Goal: Task Accomplishment & Management: Manage account settings

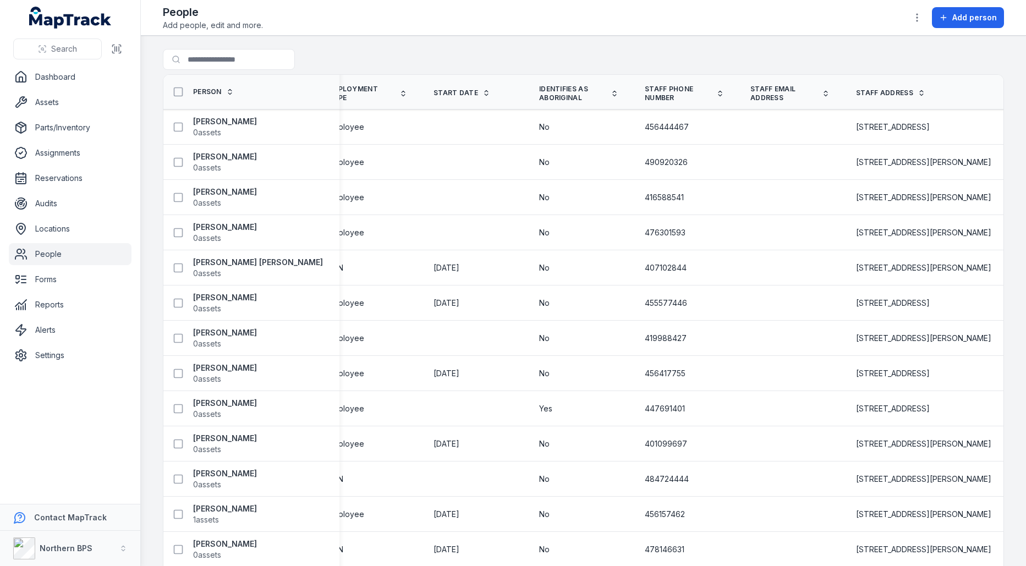
scroll to position [0, 171]
click at [650, 239] on div "476301593" at bounding box center [686, 233] width 106 height 20
click at [653, 201] on div "416588541" at bounding box center [686, 198] width 106 height 20
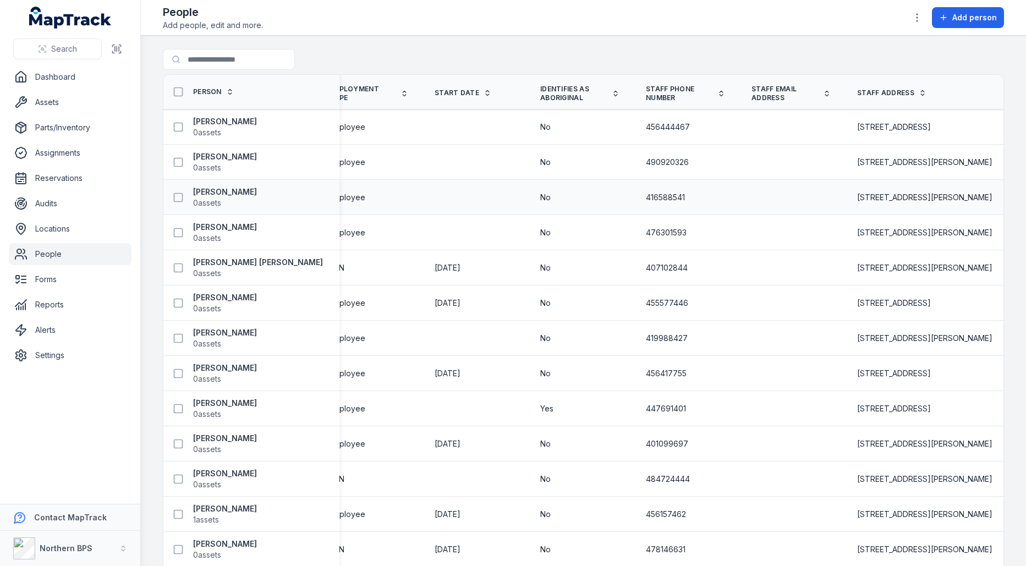
click at [653, 201] on div "416588541" at bounding box center [686, 198] width 106 height 20
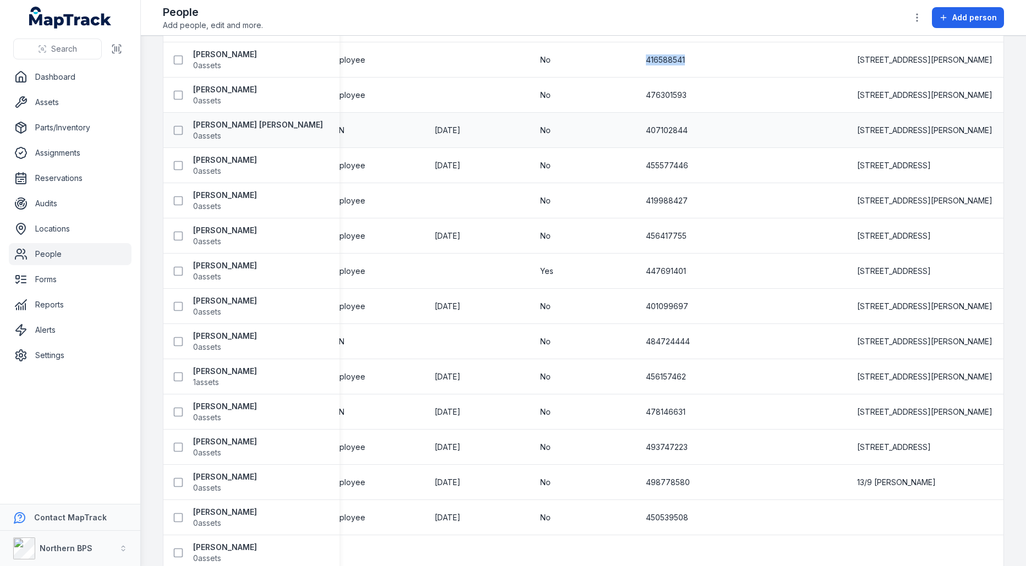
scroll to position [153, 0]
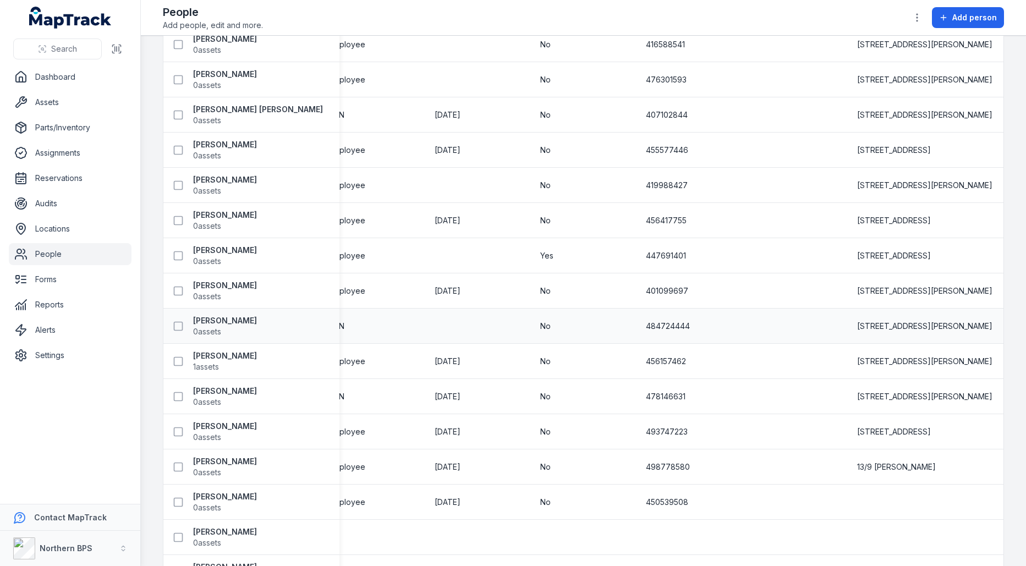
click at [646, 321] on span "484724444" at bounding box center [668, 326] width 44 height 11
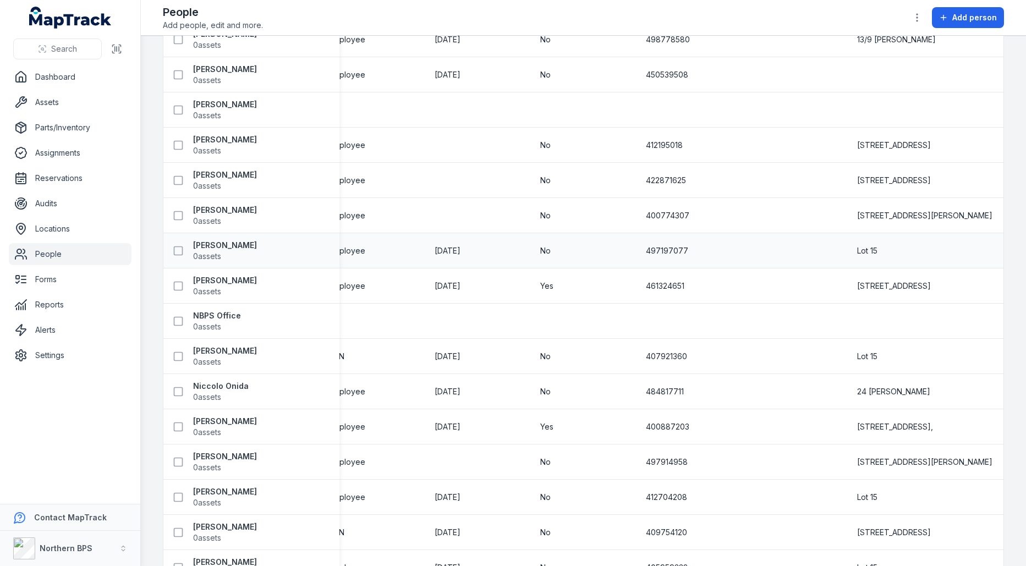
scroll to position [651, 0]
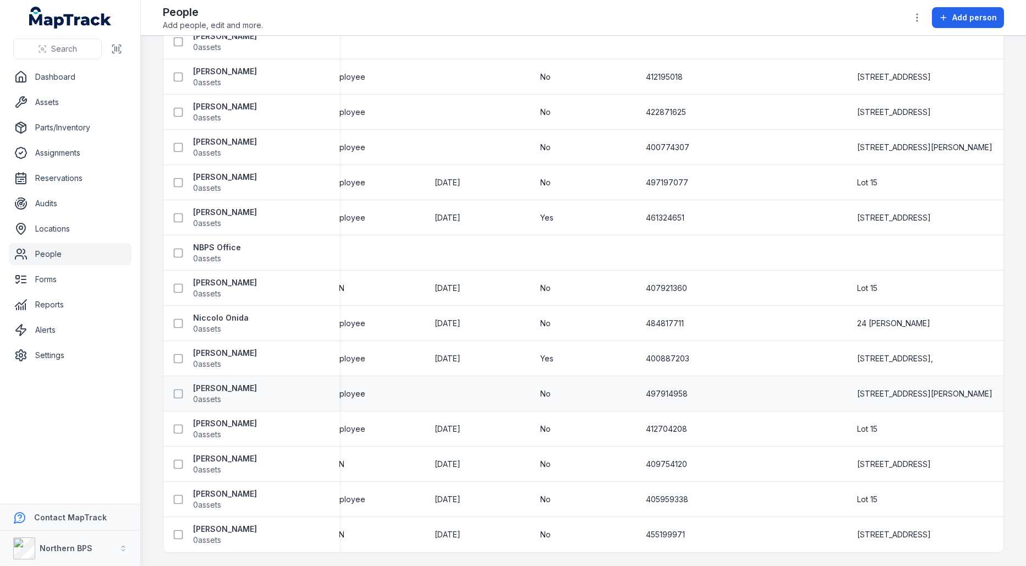
click at [646, 376] on td "497914958" at bounding box center [686, 393] width 106 height 35
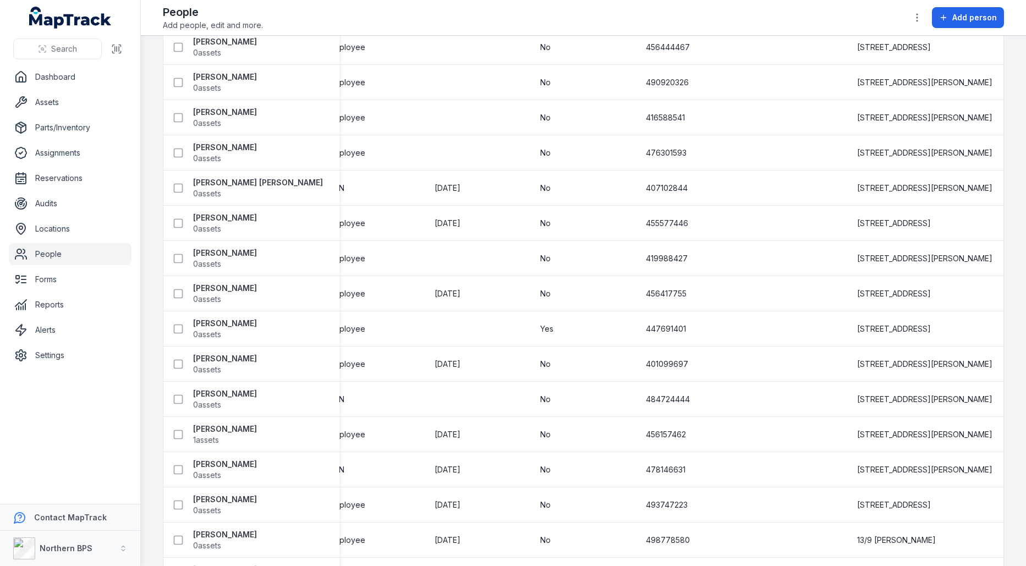
scroll to position [0, 0]
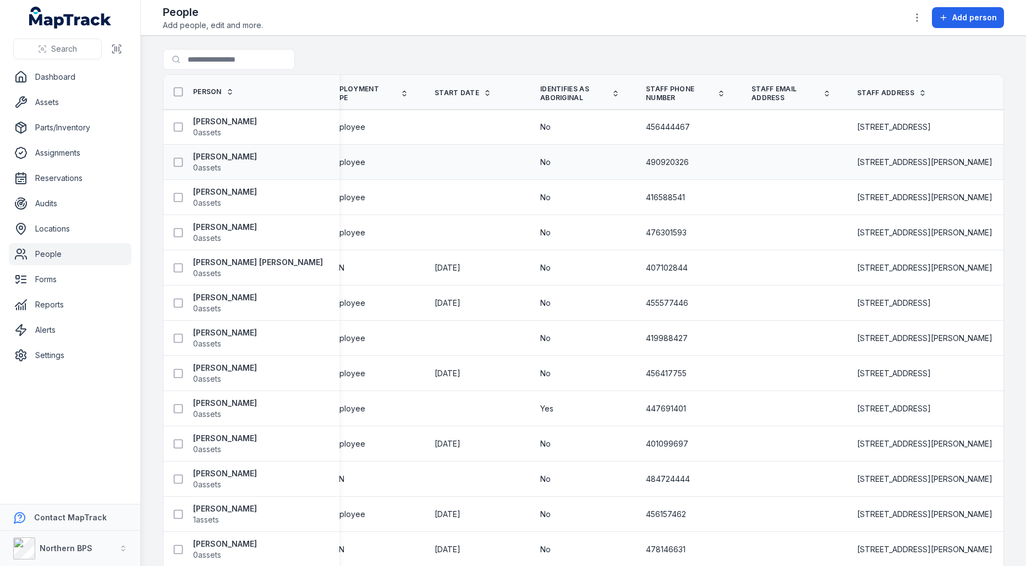
click at [657, 162] on span "490920326" at bounding box center [667, 162] width 43 height 11
click at [636, 118] on div "456444467" at bounding box center [686, 127] width 106 height 20
click at [657, 129] on span "456444467" at bounding box center [668, 127] width 44 height 11
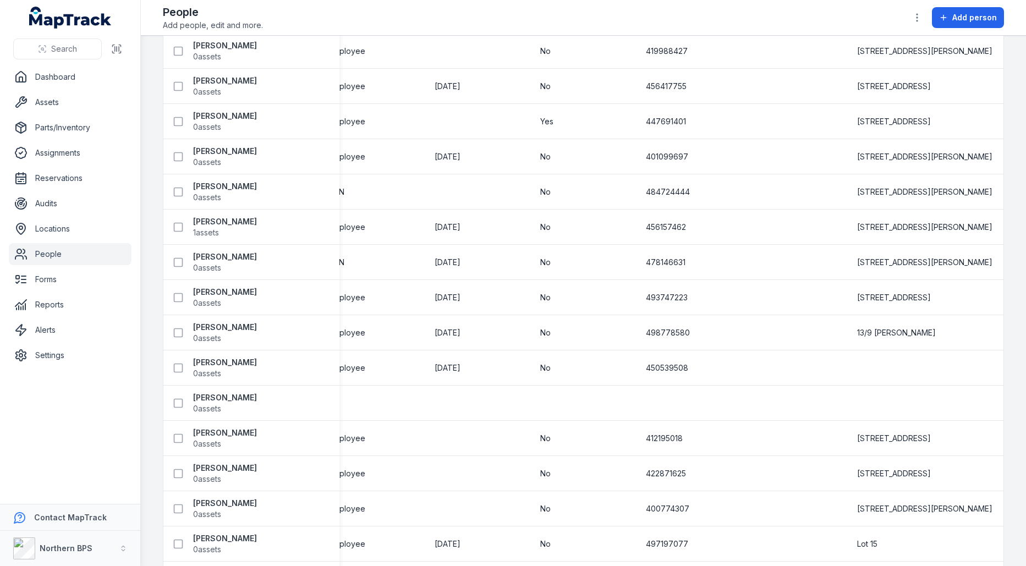
scroll to position [651, 0]
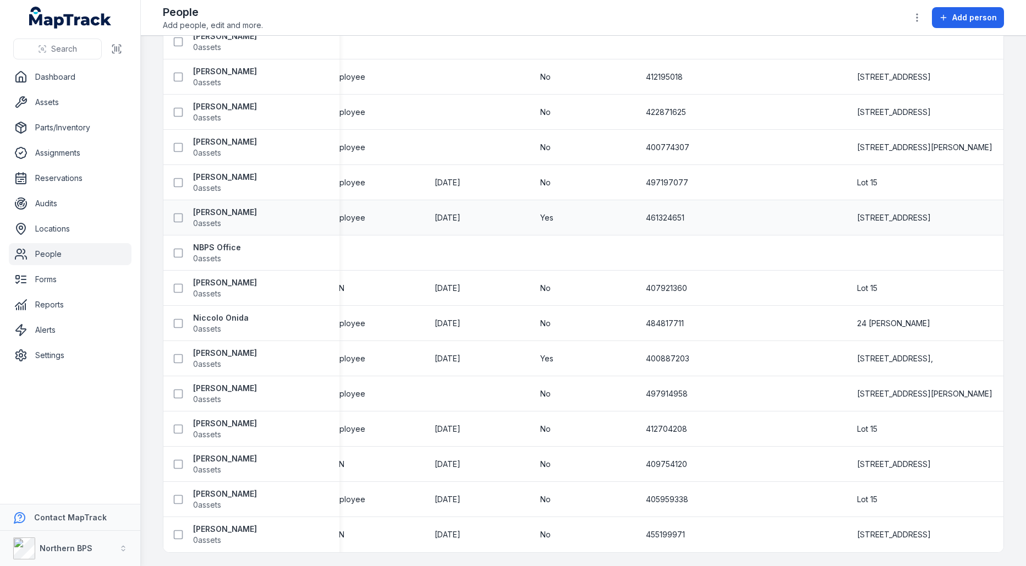
click at [660, 222] on div "461324651" at bounding box center [686, 218] width 106 height 20
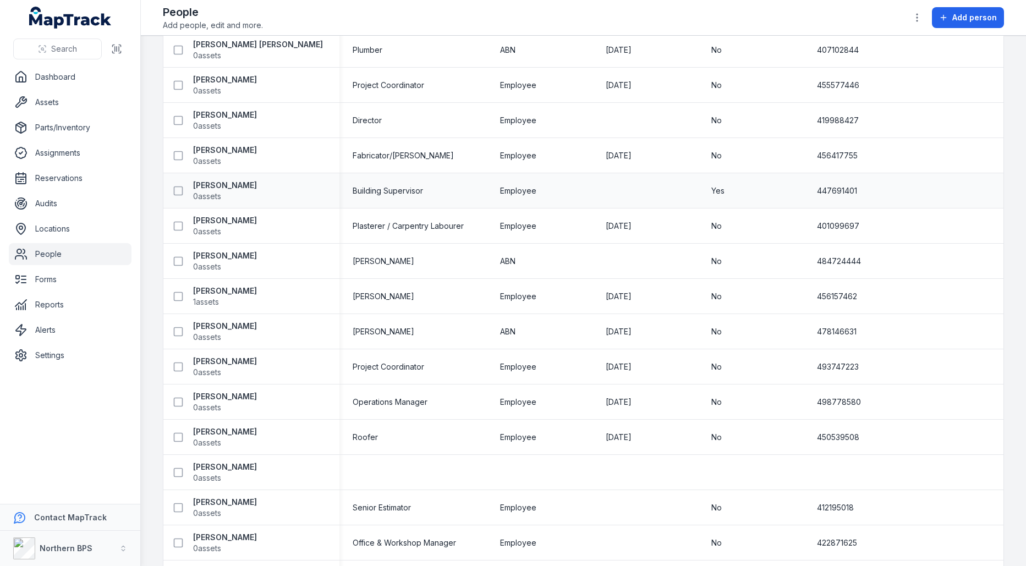
scroll to position [0, 0]
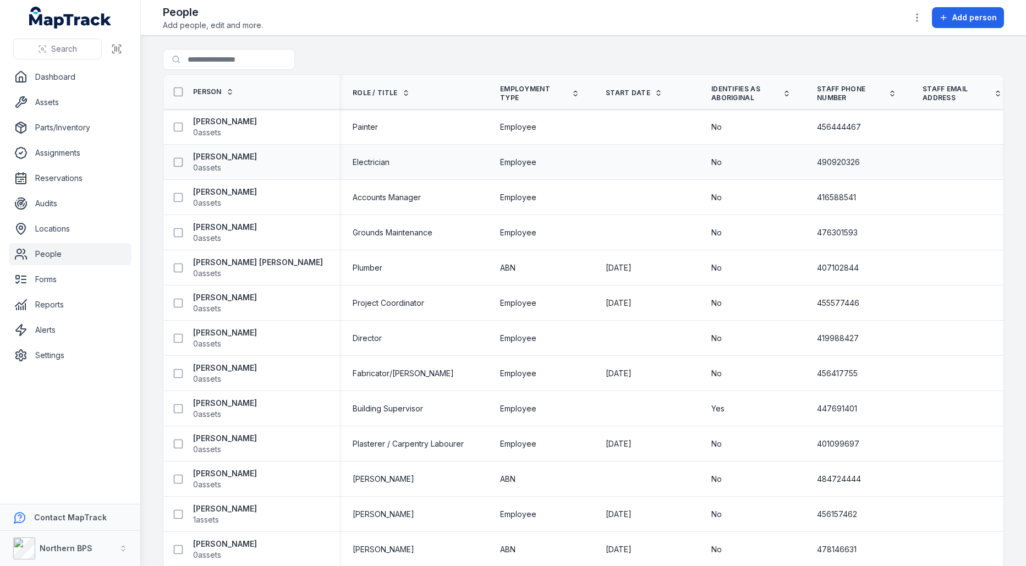
click at [375, 157] on span "Electrician" at bounding box center [371, 162] width 37 height 11
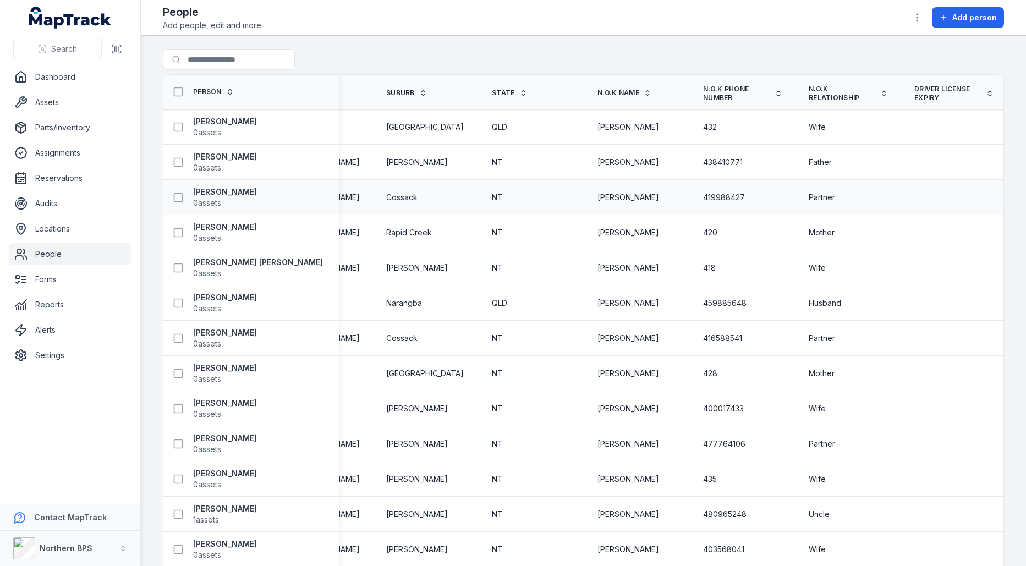
scroll to position [0, 1100]
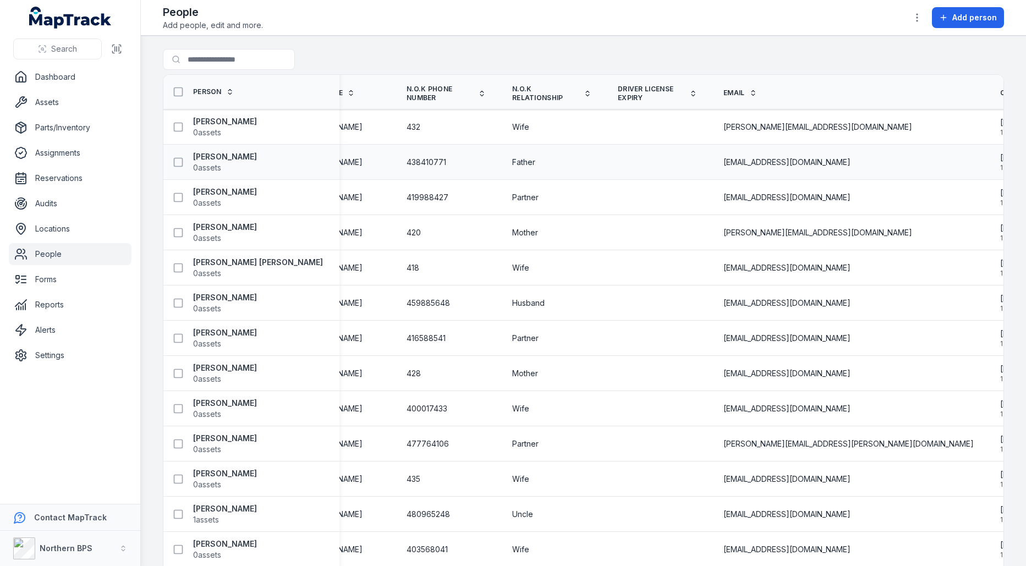
click at [605, 175] on td at bounding box center [658, 162] width 106 height 35
click at [605, 161] on div at bounding box center [658, 162] width 106 height 9
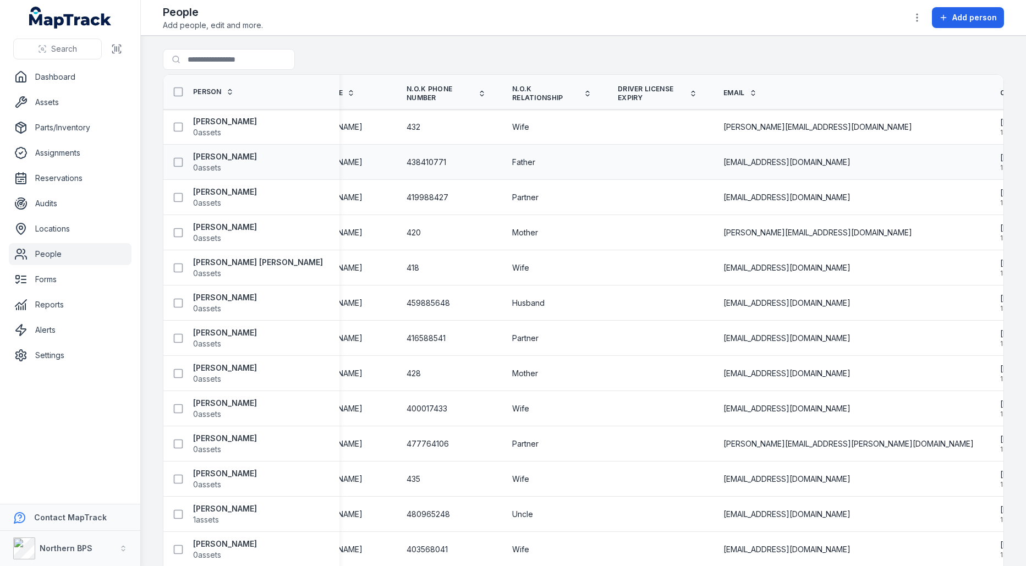
click at [512, 165] on div "Father" at bounding box center [551, 162] width 79 height 11
click at [503, 153] on div "Father" at bounding box center [552, 162] width 106 height 20
click at [69, 359] on link "Settings" at bounding box center [70, 355] width 123 height 22
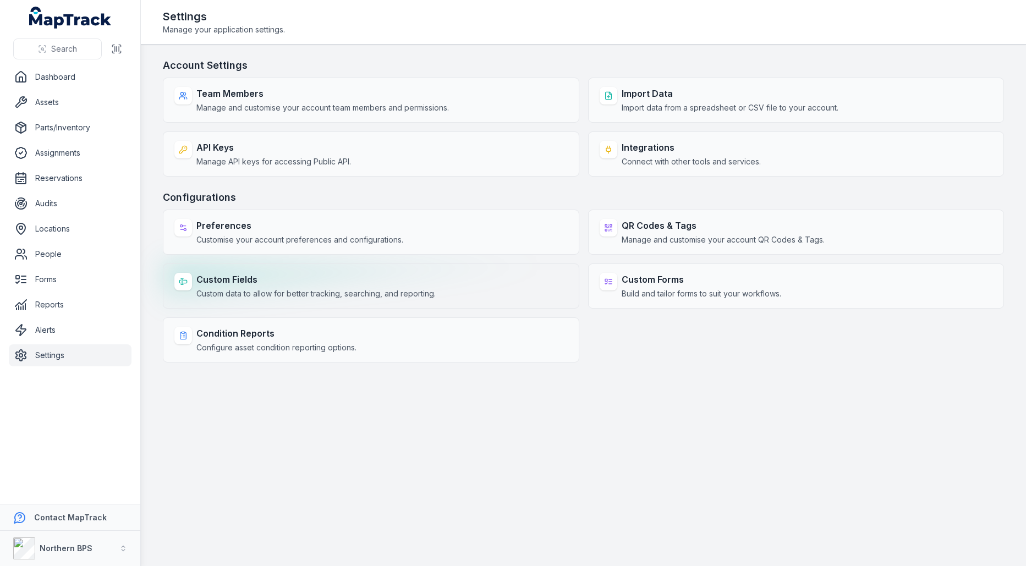
click at [416, 279] on strong "Custom Fields" at bounding box center [315, 279] width 239 height 13
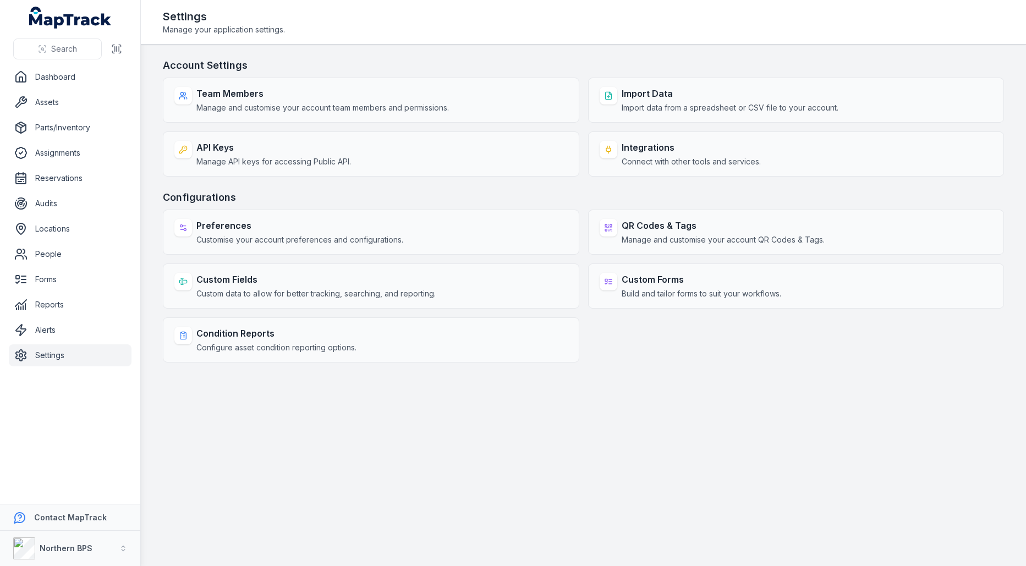
click at [784, 422] on main "Account Settings Team Members Manage and customise your account team members an…" at bounding box center [583, 305] width 885 height 521
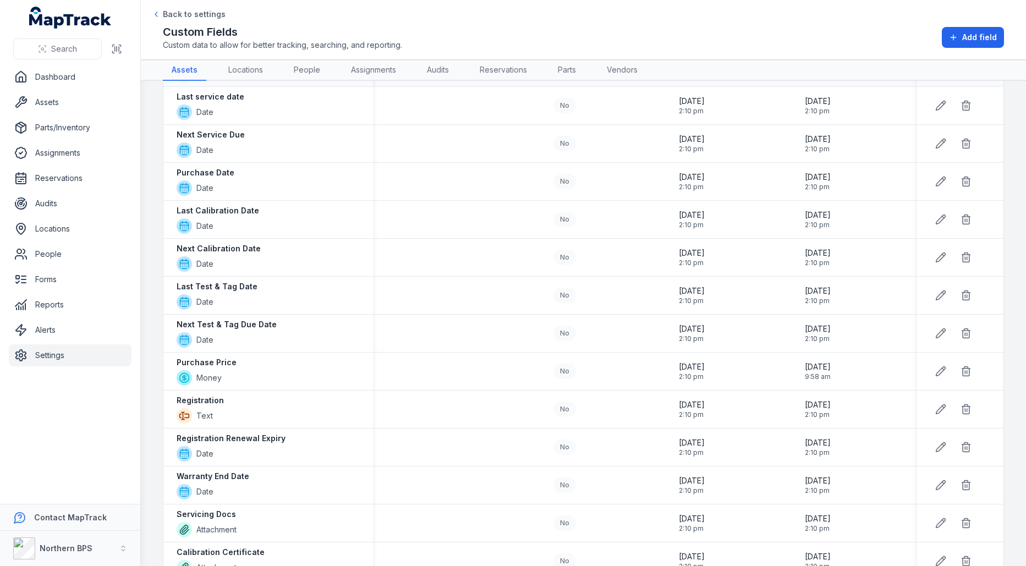
scroll to position [104, 0]
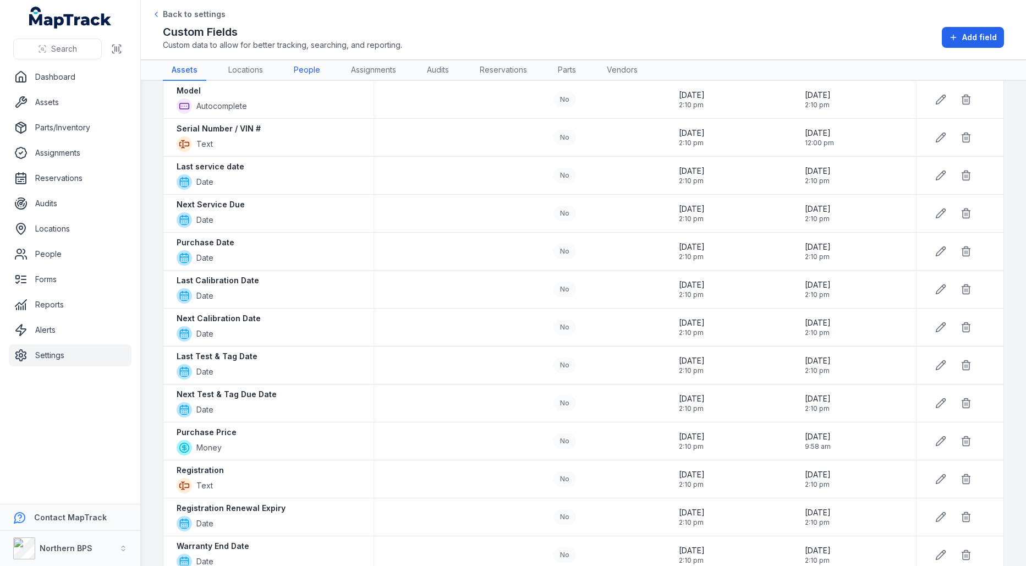
click at [311, 71] on link "People" at bounding box center [307, 70] width 44 height 21
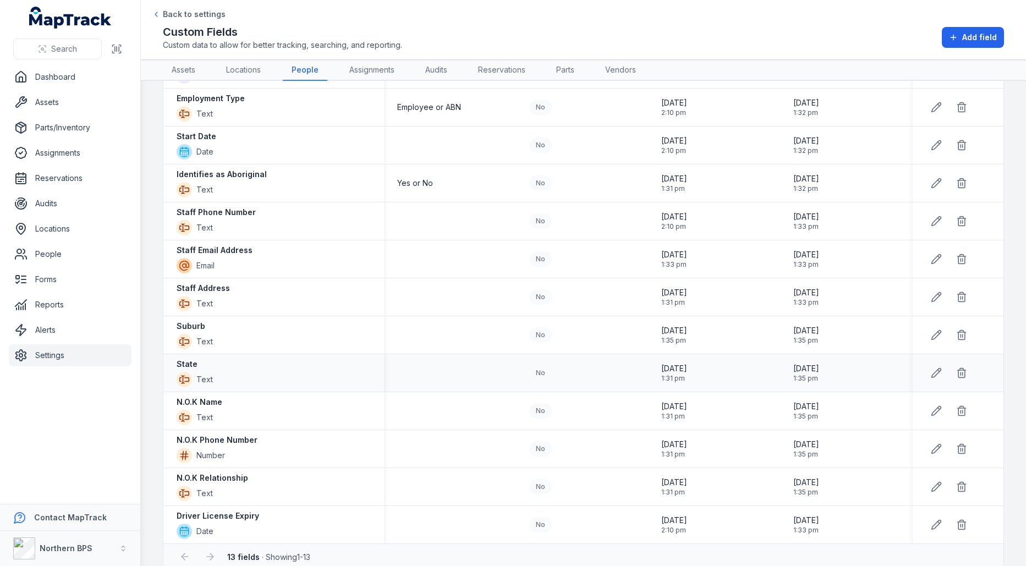
scroll to position [108, 0]
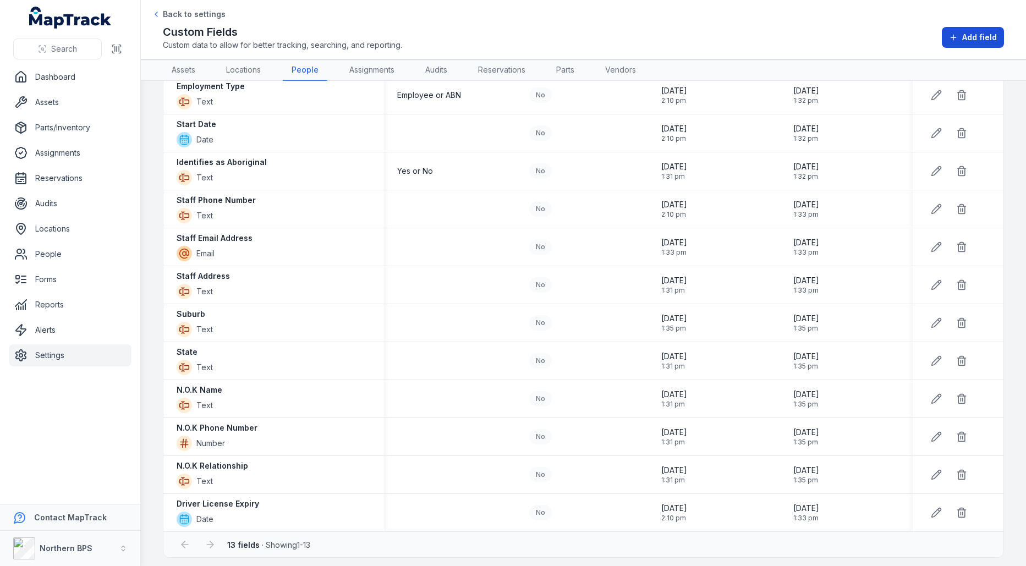
click at [992, 41] on span "Add field" at bounding box center [979, 37] width 35 height 11
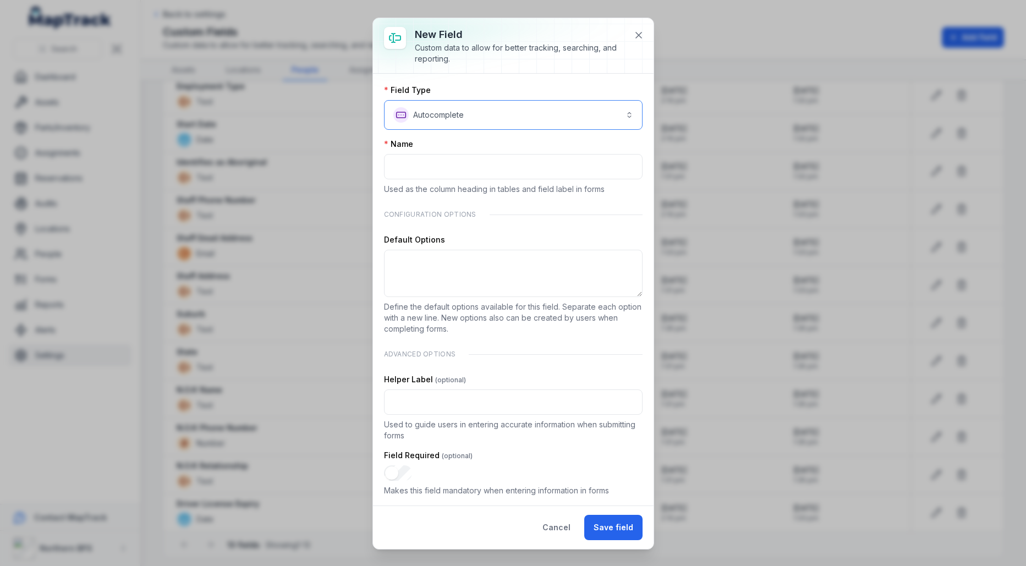
click at [471, 128] on button "**********" at bounding box center [513, 115] width 259 height 30
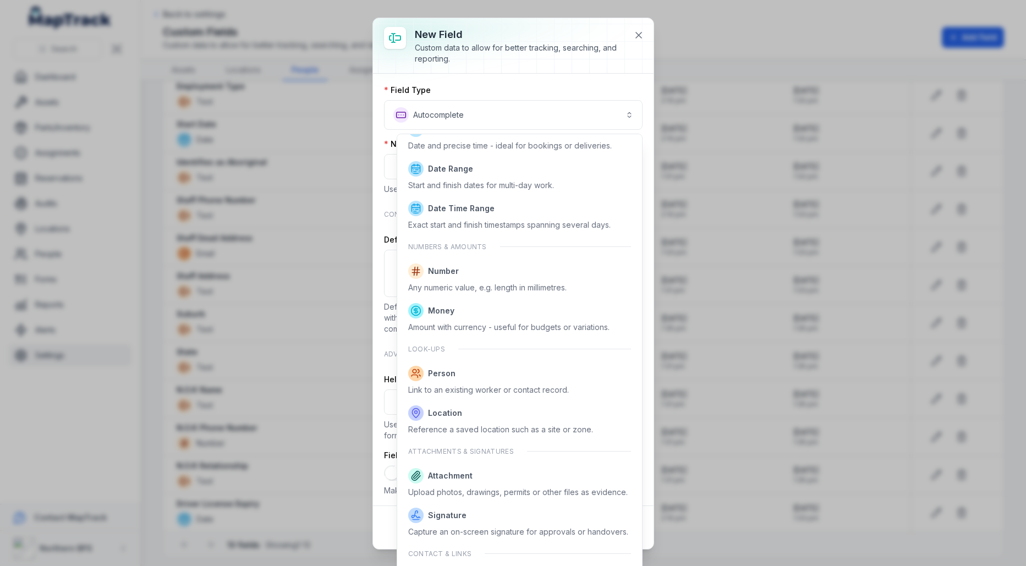
scroll to position [435, 0]
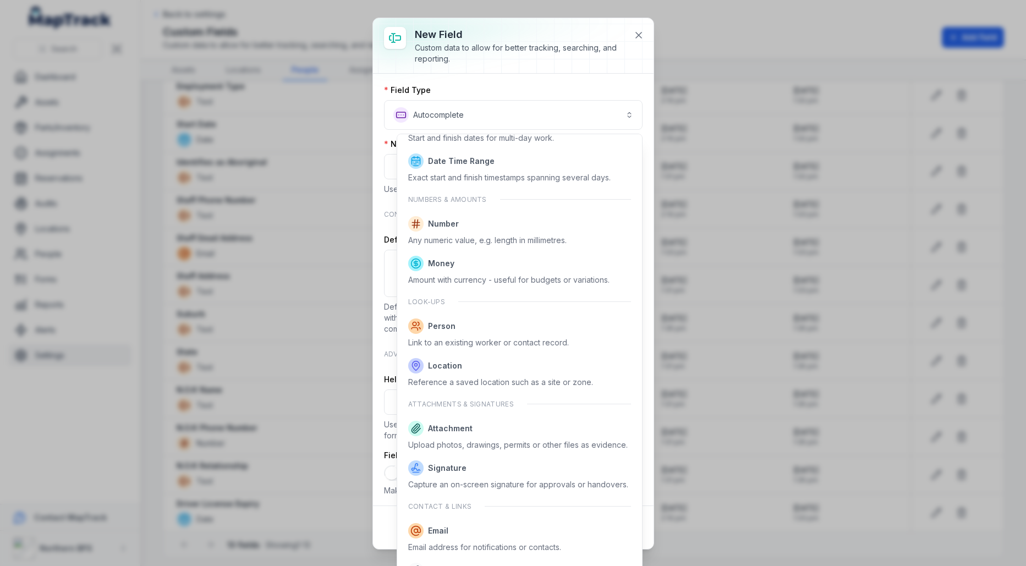
click at [304, 109] on div "**********" at bounding box center [513, 283] width 1026 height 566
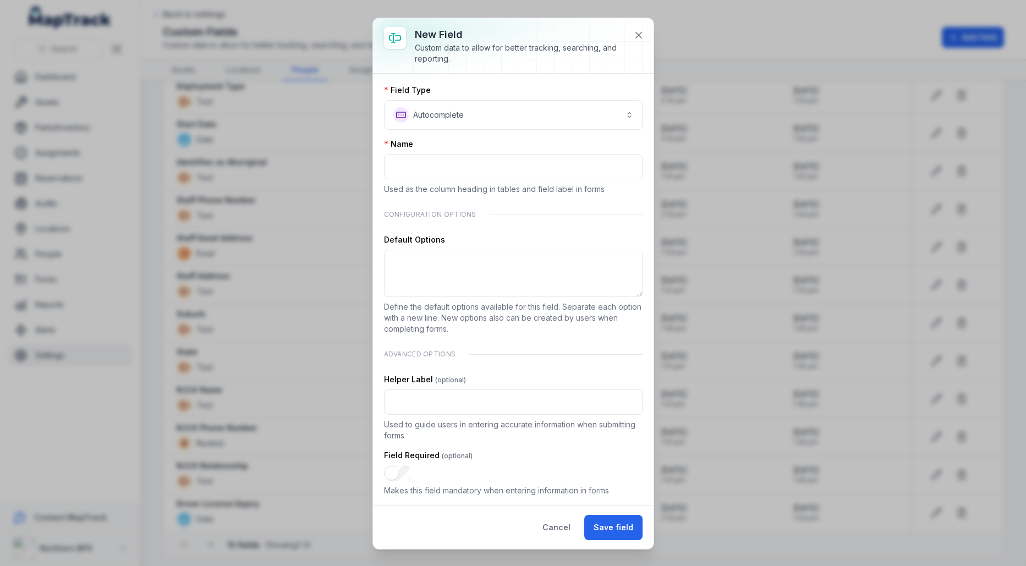
click at [325, 96] on div "**********" at bounding box center [513, 283] width 1026 height 566
click at [530, 123] on button "**********" at bounding box center [513, 115] width 259 height 30
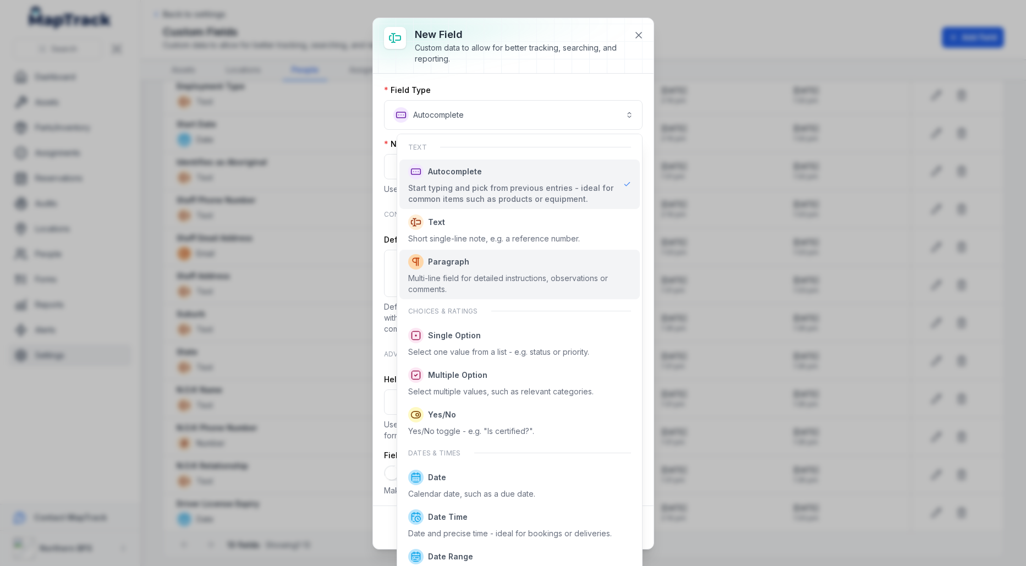
scroll to position [463, 0]
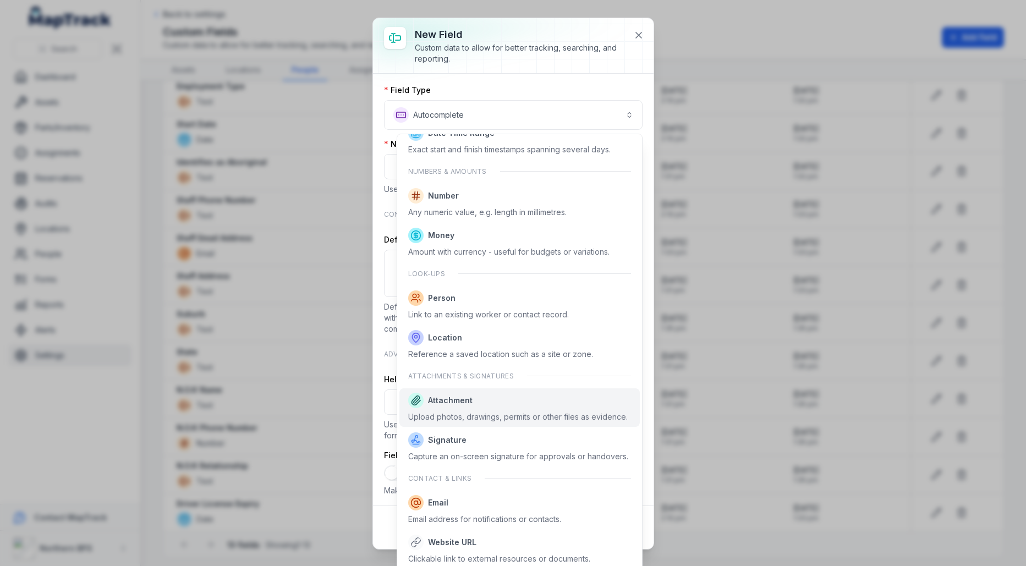
click at [487, 400] on span "Attachment" at bounding box center [517, 400] width 219 height 15
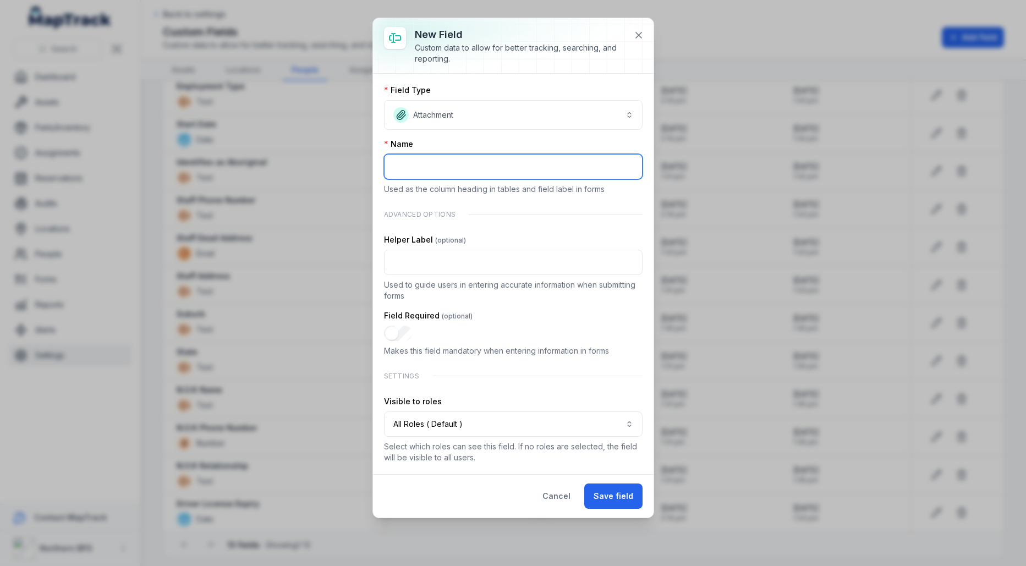
click at [498, 173] on input ":ruc:-form-item-label" at bounding box center [513, 166] width 259 height 25
type input "**********"
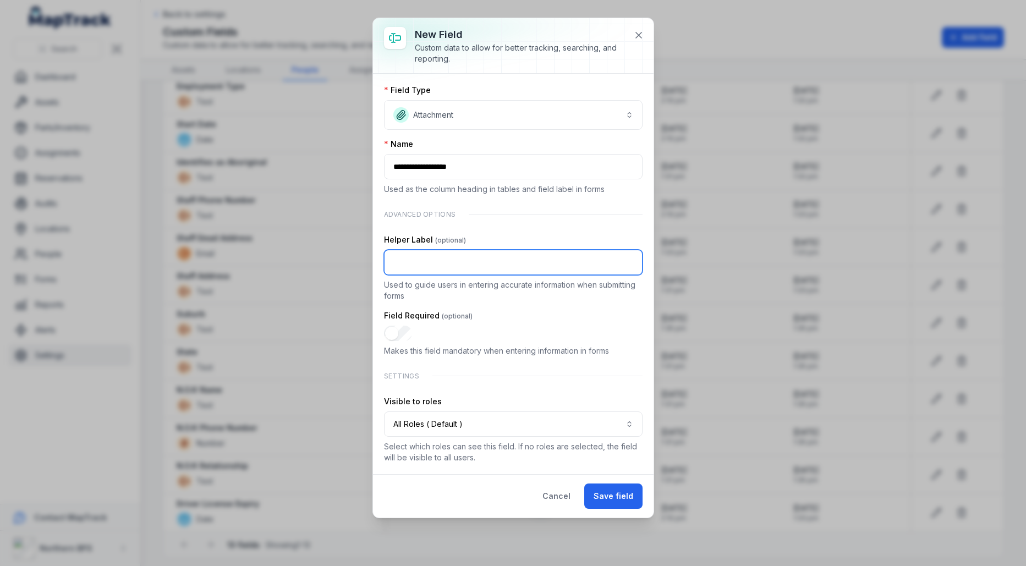
click at [411, 260] on input ":rue:-form-item-label" at bounding box center [513, 262] width 259 height 25
click at [422, 297] on p "Used to guide users in entering accurate information when submitting forms" at bounding box center [513, 290] width 259 height 22
click at [449, 422] on button "All Roles ( Default )" at bounding box center [513, 423] width 259 height 25
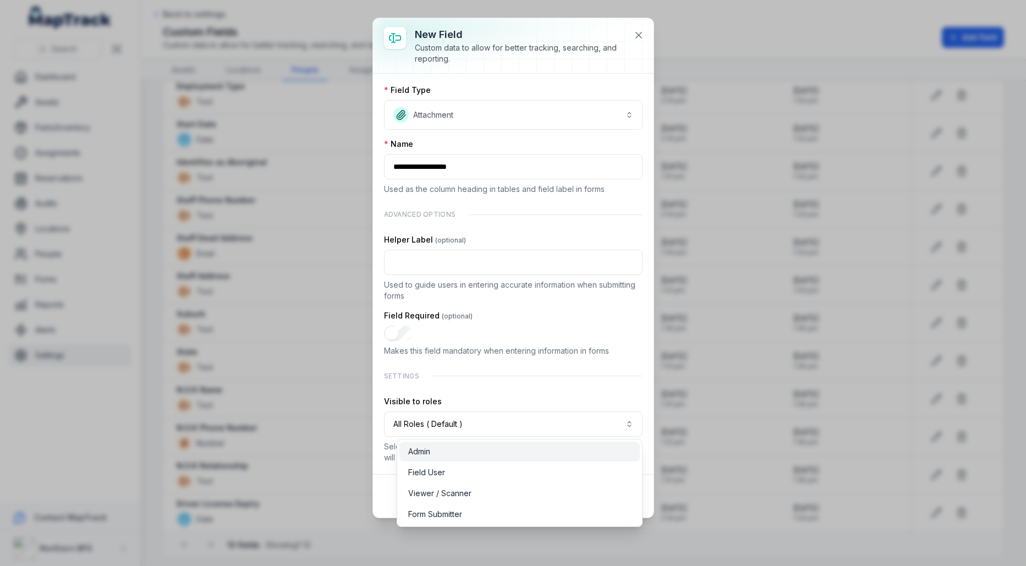
click at [474, 454] on div "Admin" at bounding box center [519, 451] width 223 height 11
click at [542, 383] on div "**********" at bounding box center [513, 274] width 259 height 378
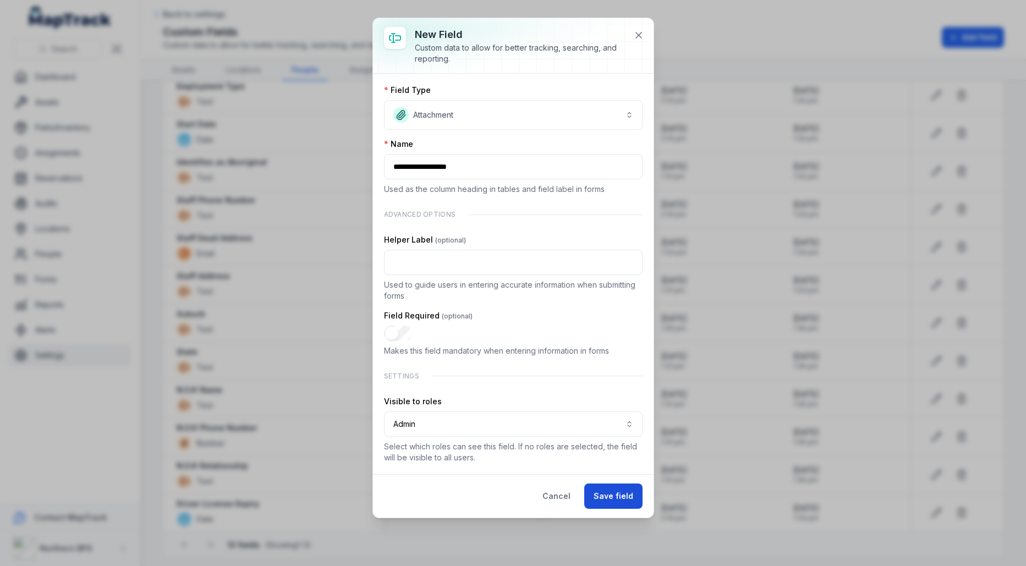
click at [608, 497] on button "Save field" at bounding box center [613, 496] width 58 height 25
